Goal: Complete application form

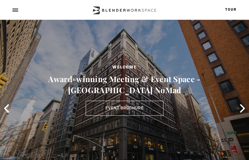
select select "10+"
type input "VqXDxuctr"
type input "KhwSLSqoztwgc"
type input "nkbsoRwMUniN"
type input "[EMAIL_ADDRESS][DOMAIN_NAME]"
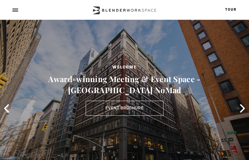
type input "3971593695"
type input "XHnuIFAoLp"
type input "wmXOiPVvUVYBWB"
checkbox input "false"
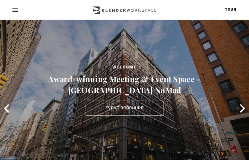
checkbox input "false"
checkbox input "true"
checkbox input "false"
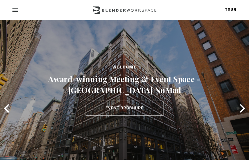
checkbox input "true"
checkbox input "false"
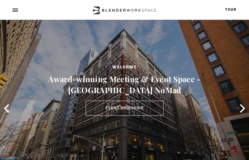
checkbox input "false"
checkbox input "true"
checkbox input "false"
checkbox input "true"
checkbox input "false"
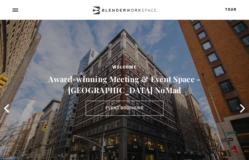
checkbox input "false"
checkbox input "true"
checkbox input "false"
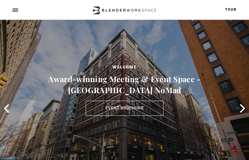
checkbox input "false"
checkbox input "true"
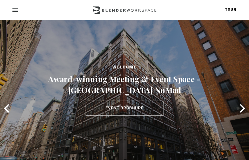
checkbox input "true"
checkbox input "false"
checkbox input "true"
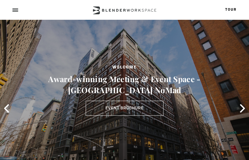
checkbox input "true"
checkbox input "false"
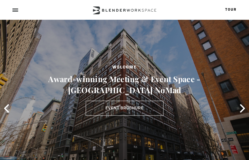
checkbox input "false"
checkbox input "true"
checkbox input "false"
checkbox input "true"
checkbox input "false"
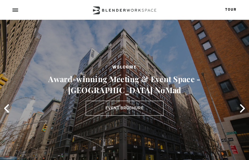
checkbox input "true"
checkbox input "false"
checkbox input "true"
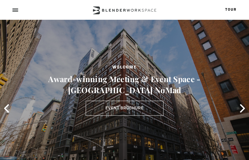
checkbox input "true"
checkbox input "false"
checkbox input "true"
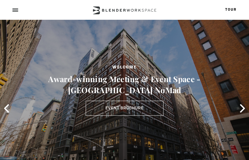
checkbox input "true"
checkbox input "false"
checkbox input "true"
checkbox input "false"
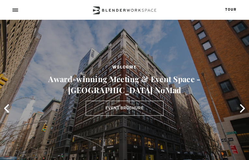
checkbox input "false"
checkbox input "true"
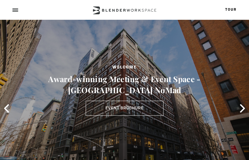
checkbox input "true"
checkbox input "false"
checkbox input "true"
checkbox input "false"
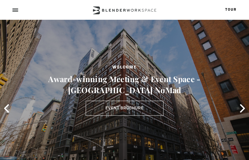
checkbox input "true"
checkbox input "false"
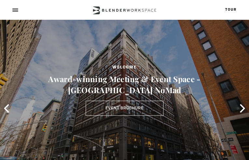
checkbox input "true"
checkbox input "false"
checkbox input "true"
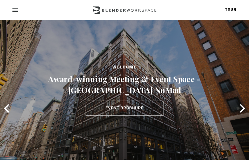
checkbox input "true"
checkbox input "false"
type input "mxAlwcfTZPLuP"
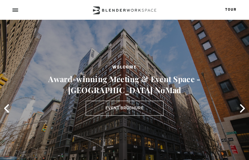
type input "xobpuXILu"
type input "[EMAIL_ADDRESS][DOMAIN_NAME]"
type input "7583962844"
checkbox input "false"
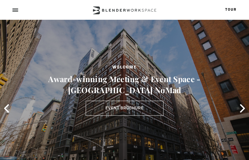
checkbox input "true"
checkbox input "false"
checkbox input "true"
checkbox input "false"
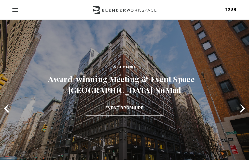
type input "yelPAZfJHdpR"
type input "[EMAIL_ADDRESS][DOMAIN_NAME]"
type input "wrQVRCMNnZhiNLV"
type input "5074348652"
type input "jJaMfQZHDn"
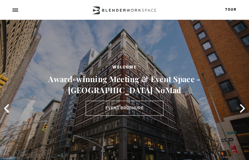
type input "rDUhCyRtfo"
type input "HfKJtUsxdpuVX"
type input "KcaWElKXJJmKSNpY"
type input "WImpPVHrjLAcj"
type input "DWuTDmJSUHXnKl"
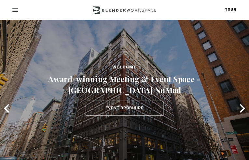
type input "sBRLbcnoVcfQJ"
type input "BcbiIIKsm"
select select "Meeting Room NoMad (8-10 people)"
